Goal: Check status: Check status

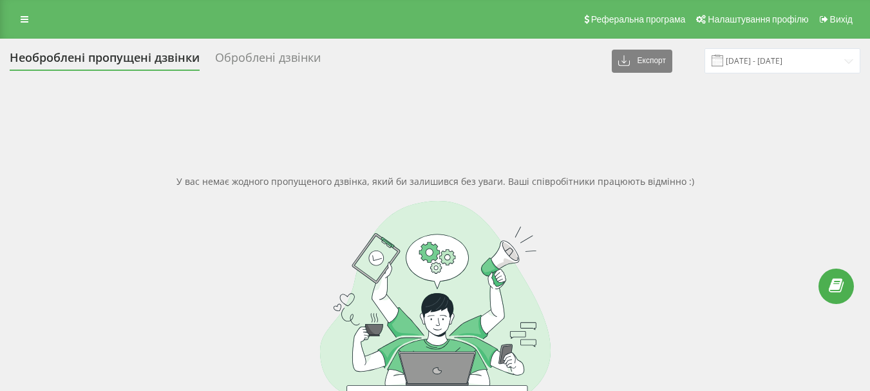
click at [744, 61] on input "[DATE] - [DATE]" at bounding box center [783, 60] width 156 height 25
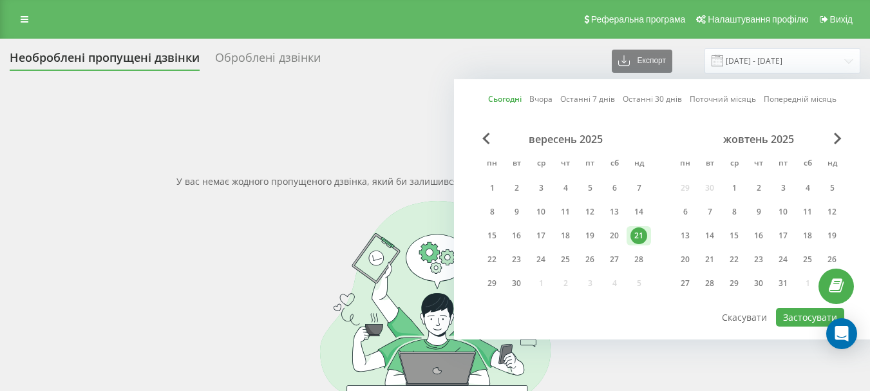
click at [545, 97] on link "Вчора" at bounding box center [540, 99] width 23 height 12
click at [796, 314] on button "Застосувати" at bounding box center [810, 317] width 68 height 19
type input "20.09.2025 - 20.09.2025"
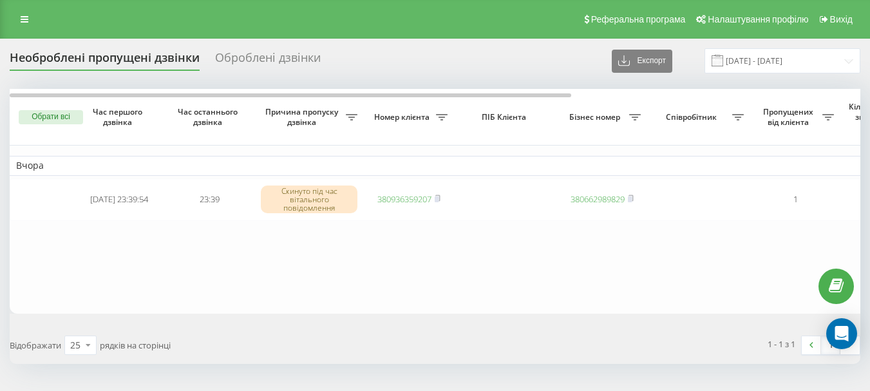
click at [417, 267] on table "Вчора 2025-09-20 23:39:54 23:39 Скинуто під час вітального повідомлення 3809363…" at bounding box center [654, 201] width 1288 height 224
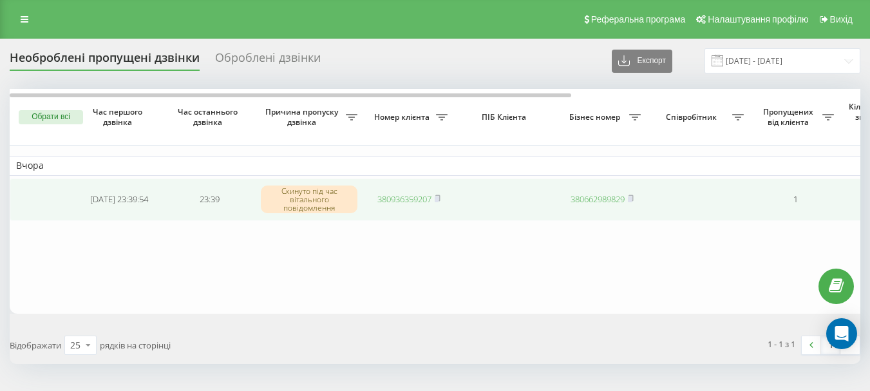
click at [401, 202] on link "380936359207" at bounding box center [404, 199] width 54 height 12
click at [393, 198] on link "380936359207" at bounding box center [404, 199] width 54 height 12
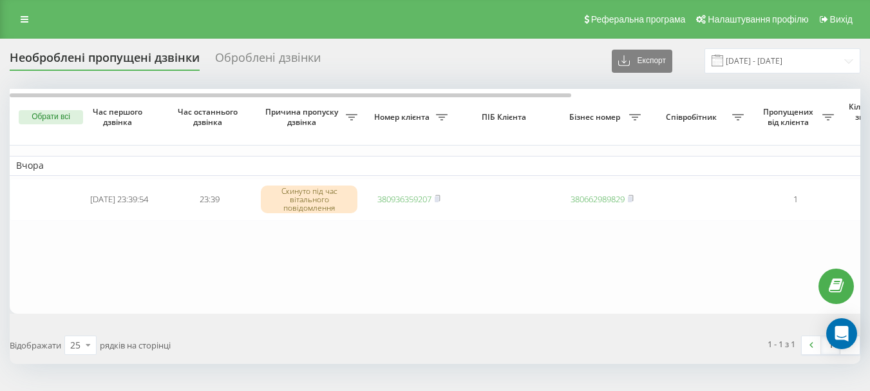
click at [508, 260] on table "Вчора [DATE] 23:39:54 23:39 Скинуто під час вітального повідомлення 38093635920…" at bounding box center [654, 201] width 1288 height 224
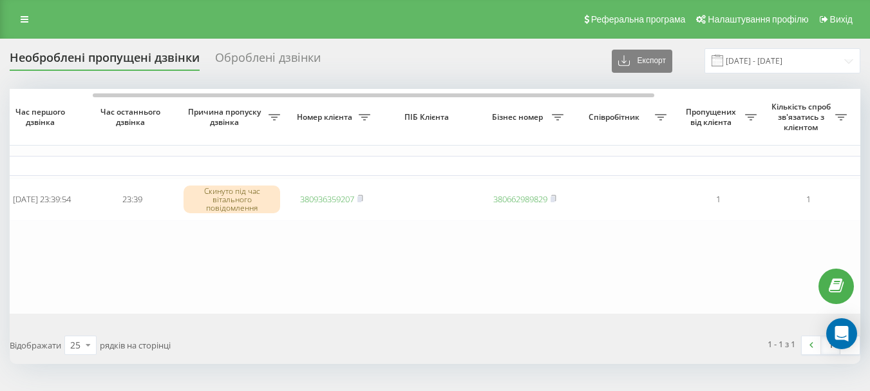
scroll to position [0, 97]
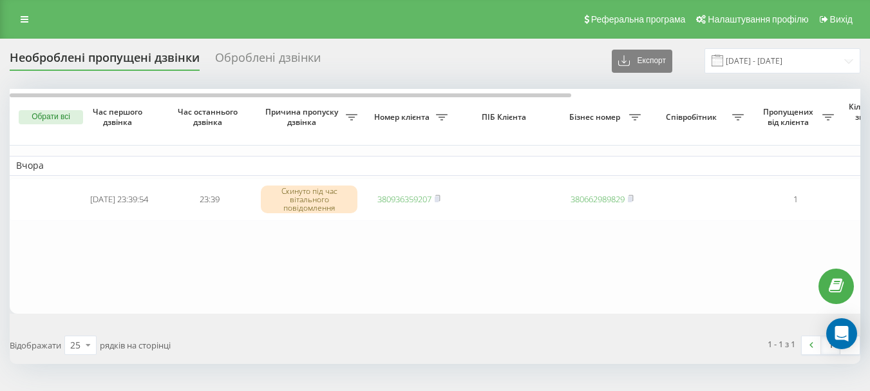
click at [430, 279] on table "Вчора 2025-09-20 23:39:54 23:39 Скинуто під час вітального повідомлення 3809363…" at bounding box center [654, 201] width 1288 height 224
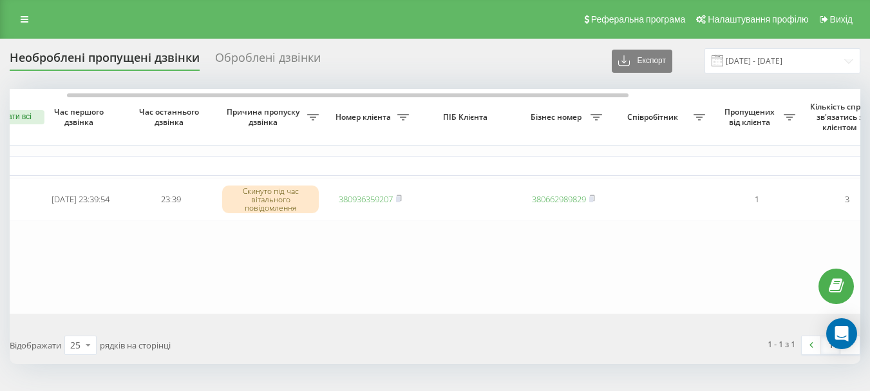
scroll to position [0, 77]
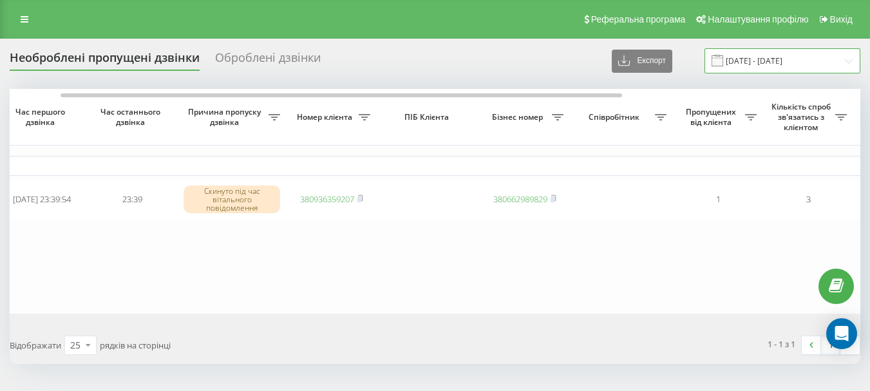
click at [761, 66] on input "20.09.2025 - 20.09.2025" at bounding box center [783, 60] width 156 height 25
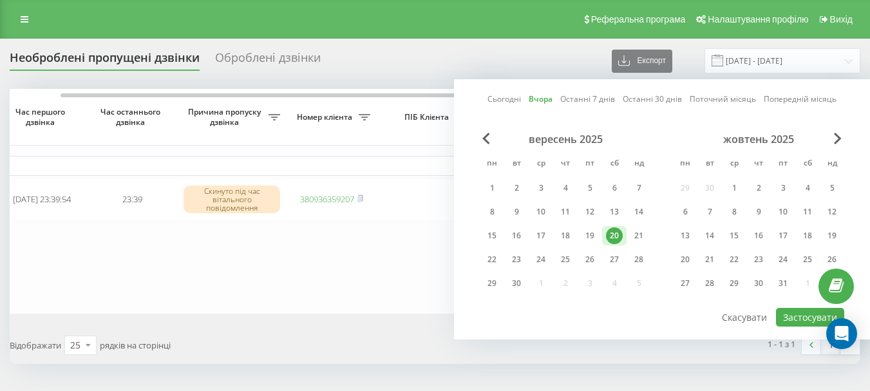
click at [509, 99] on link "Сьогодні" at bounding box center [504, 99] width 33 height 12
drag, startPoint x: 804, startPoint y: 315, endPoint x: 597, endPoint y: 279, distance: 210.4
click at [804, 315] on button "Застосувати" at bounding box center [810, 317] width 68 height 19
type input "[DATE] - [DATE]"
